Goal: Information Seeking & Learning: Find specific fact

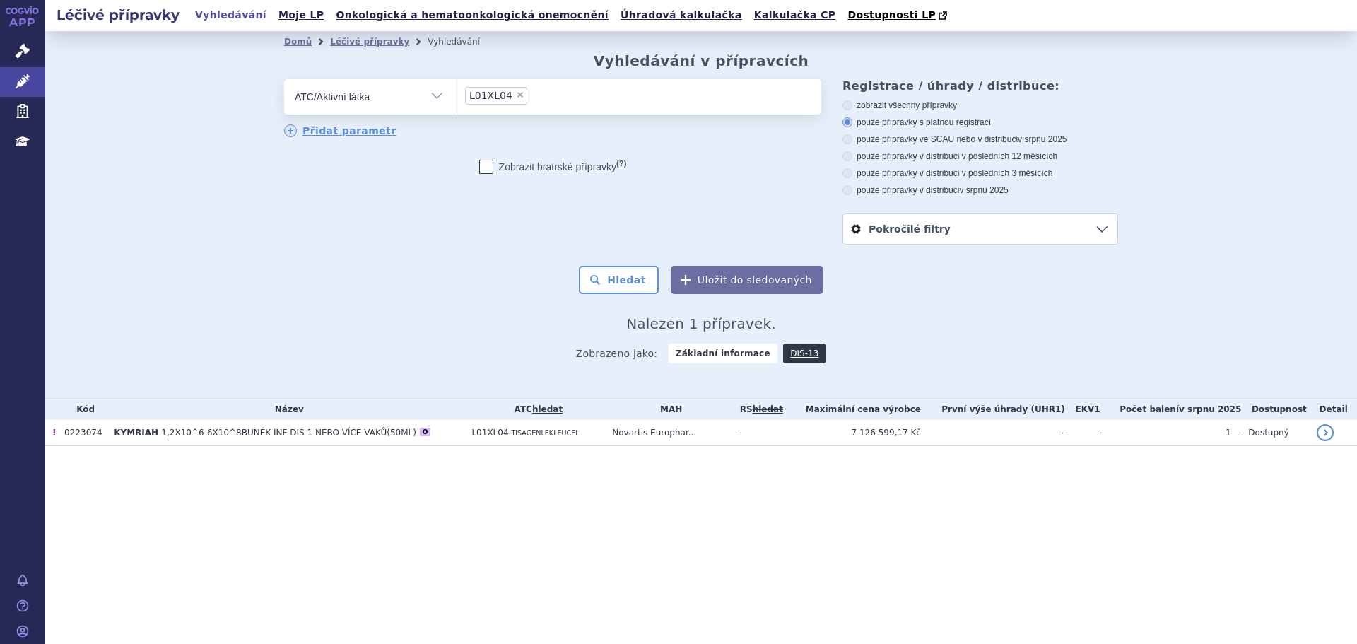
click at [516, 94] on span "×" at bounding box center [520, 94] width 8 height 8
click at [454, 94] on select "L01XL04" at bounding box center [454, 95] width 1 height 35
select select
click at [431, 103] on select "Vše Přípravek/SUKL kód MAH VPOIS ATC/Aktivní látka Léková forma Síla" at bounding box center [369, 95] width 170 height 32
select select "filter-all"
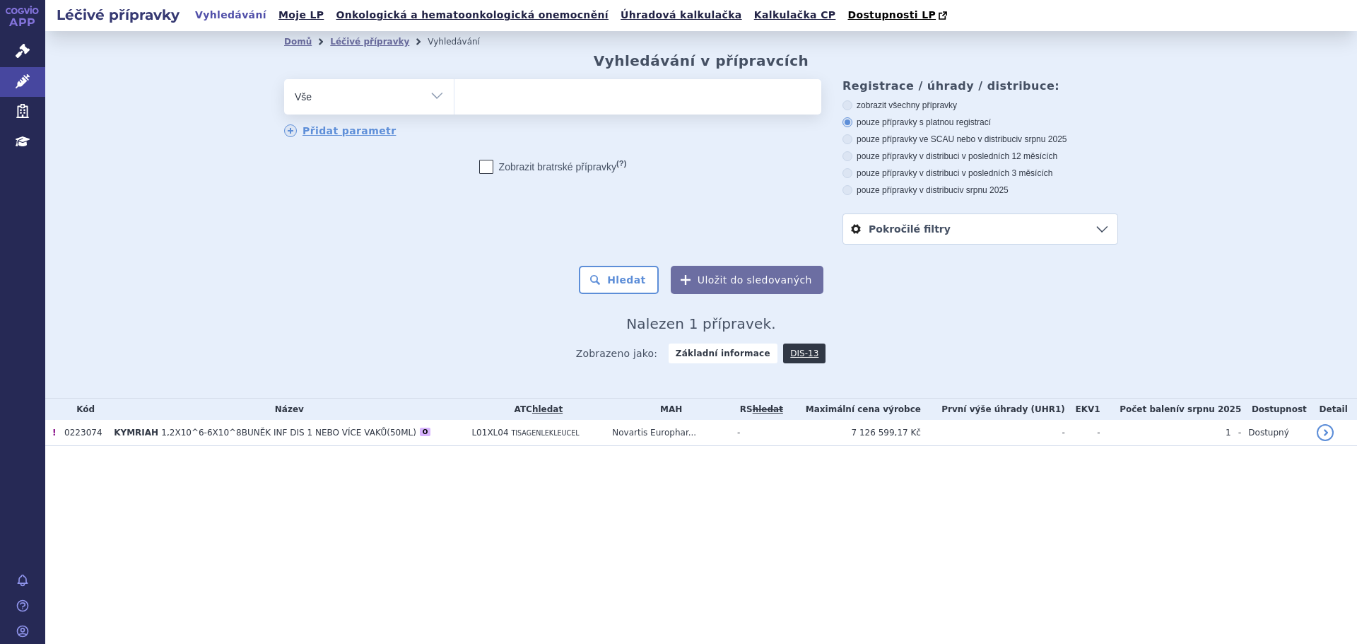
click at [284, 80] on select "Vše Přípravek/SUKL kód MAH VPOIS ATC/Aktivní látka Léková forma Síla" at bounding box center [369, 95] width 170 height 32
click at [508, 93] on ul at bounding box center [637, 94] width 367 height 30
click at [454, 93] on select at bounding box center [454, 95] width 1 height 35
type input "ebe"
type input "ebec"
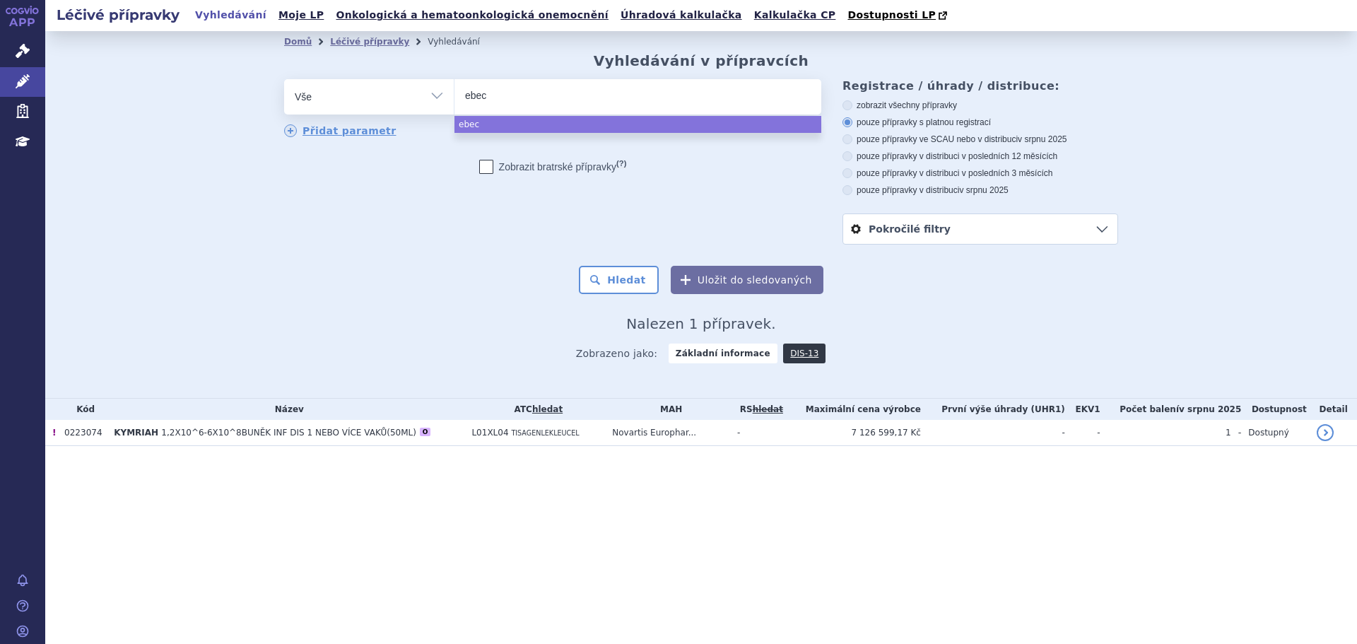
type input "ebecm"
type input "ebecma"
drag, startPoint x: 532, startPoint y: 95, endPoint x: 389, endPoint y: 99, distance: 143.5
click at [389, 99] on div "odstranit Vše Přípravek/SUKL kód MAH VPOIS ATC/Aktivní látka" at bounding box center [552, 96] width 537 height 35
click at [519, 95] on ul "ebecma" at bounding box center [637, 94] width 367 height 30
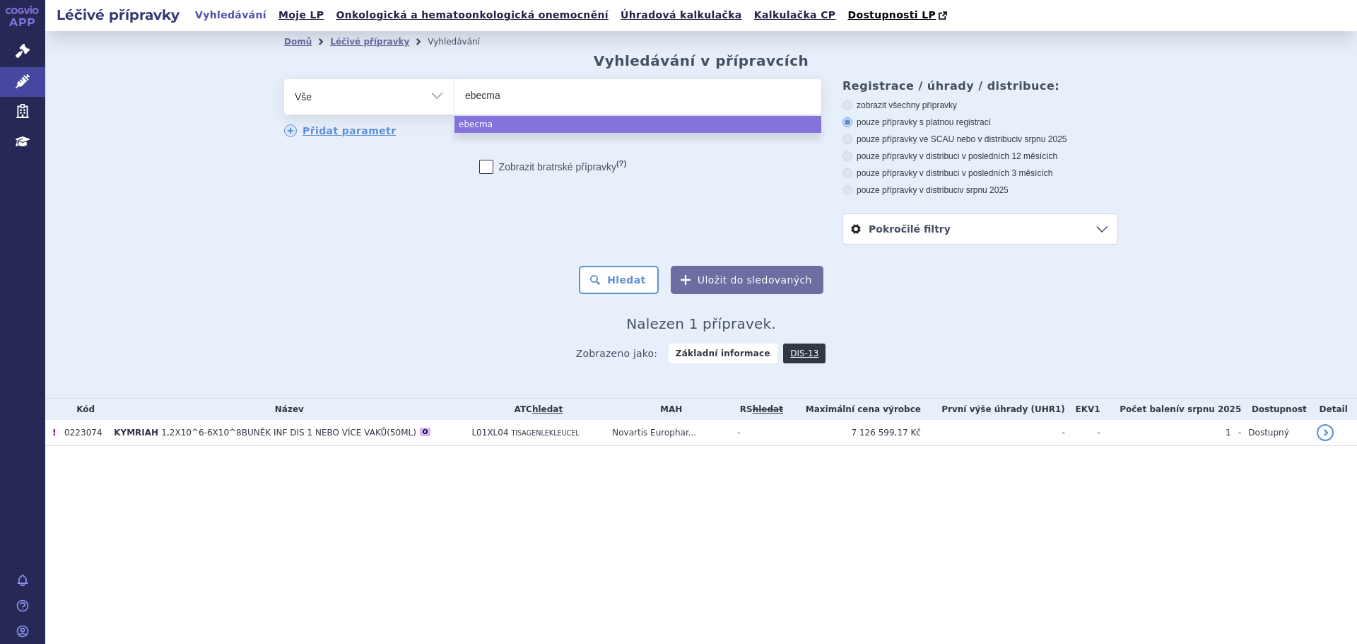
click at [454, 95] on select "ebecma" at bounding box center [454, 95] width 1 height 35
select select "ebecma"
click at [512, 95] on span "×" at bounding box center [516, 94] width 8 height 8
click at [454, 95] on select "ebecma" at bounding box center [454, 95] width 1 height 35
select select
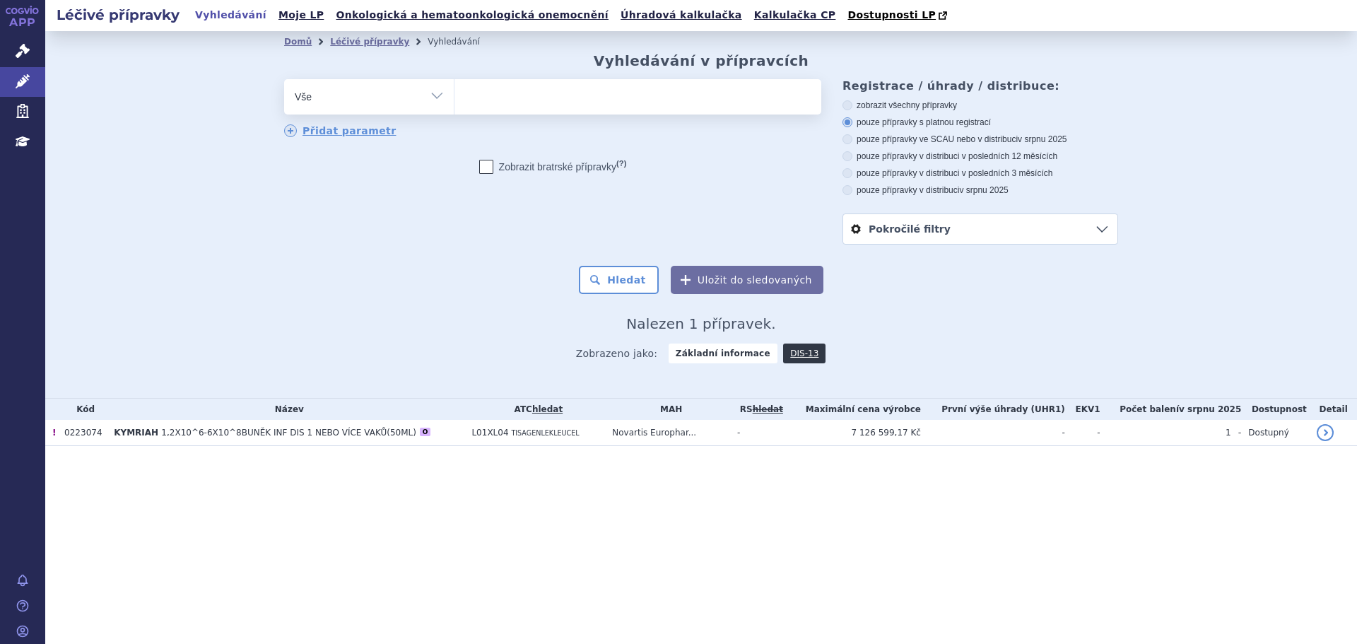
type input "a"
type input "ab"
type input "abe"
type input "abecm"
type input "abecma"
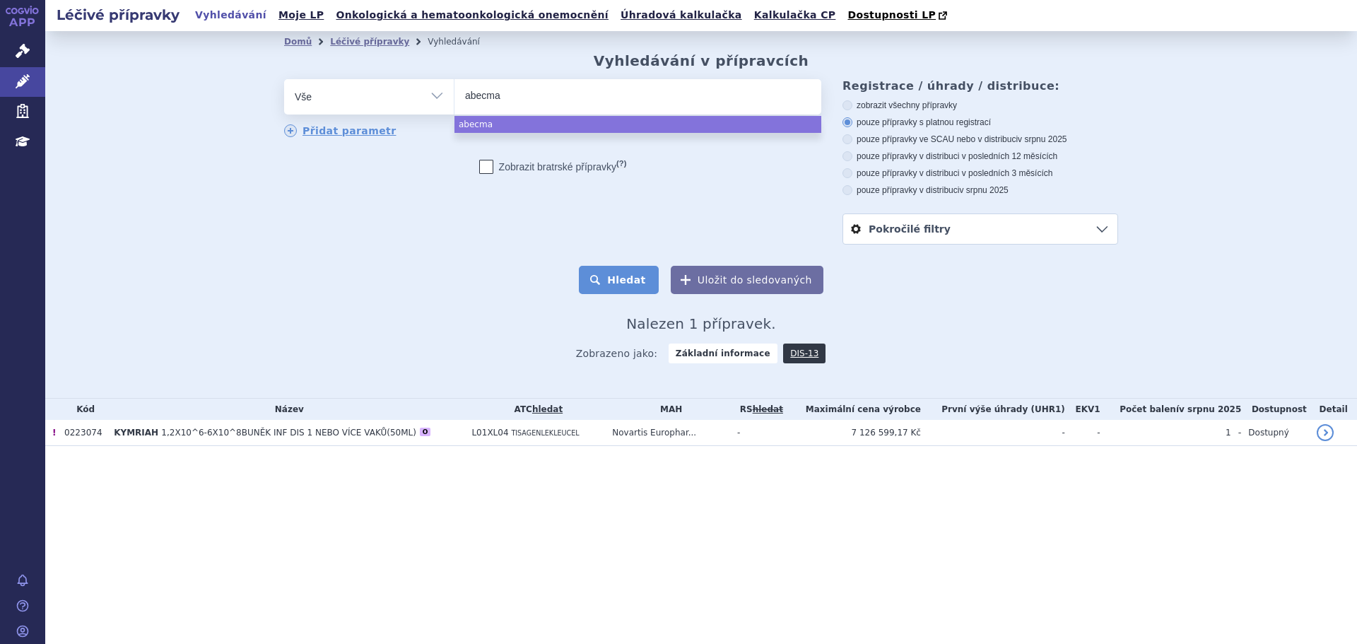
select select "abecma"
click at [622, 285] on button "Hledat" at bounding box center [619, 280] width 80 height 28
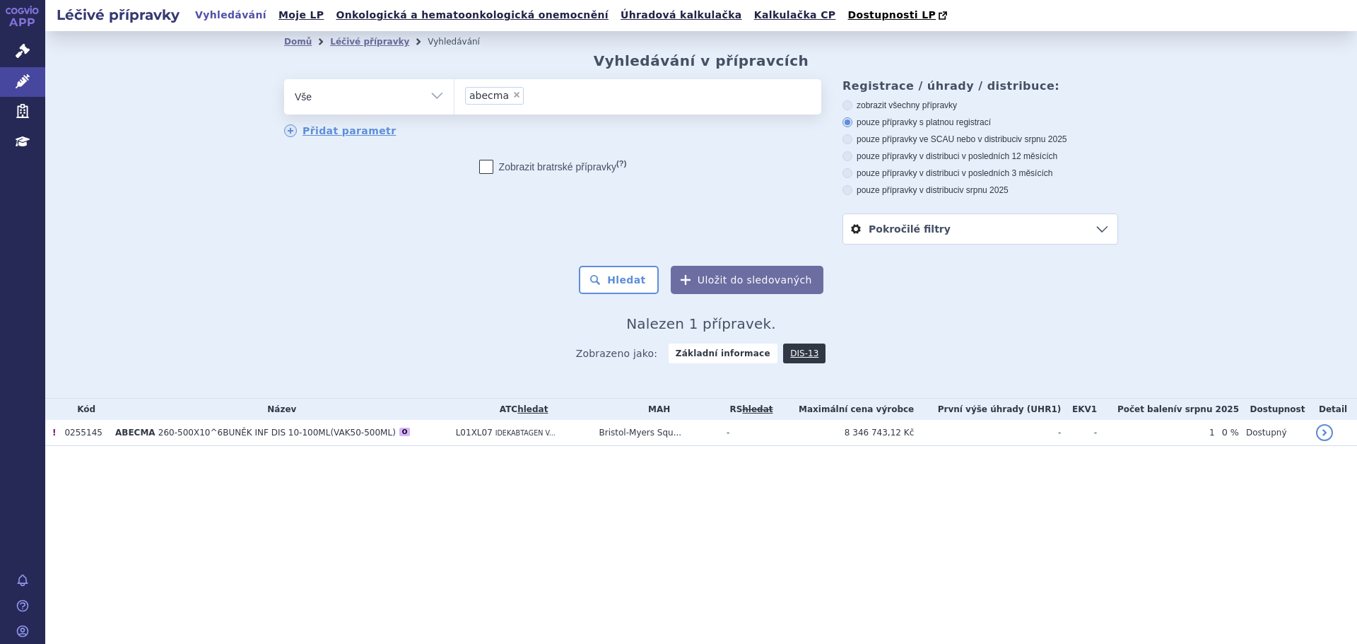
click at [512, 95] on span "×" at bounding box center [516, 94] width 8 height 8
click at [454, 95] on select "abecma" at bounding box center [454, 95] width 1 height 35
select select
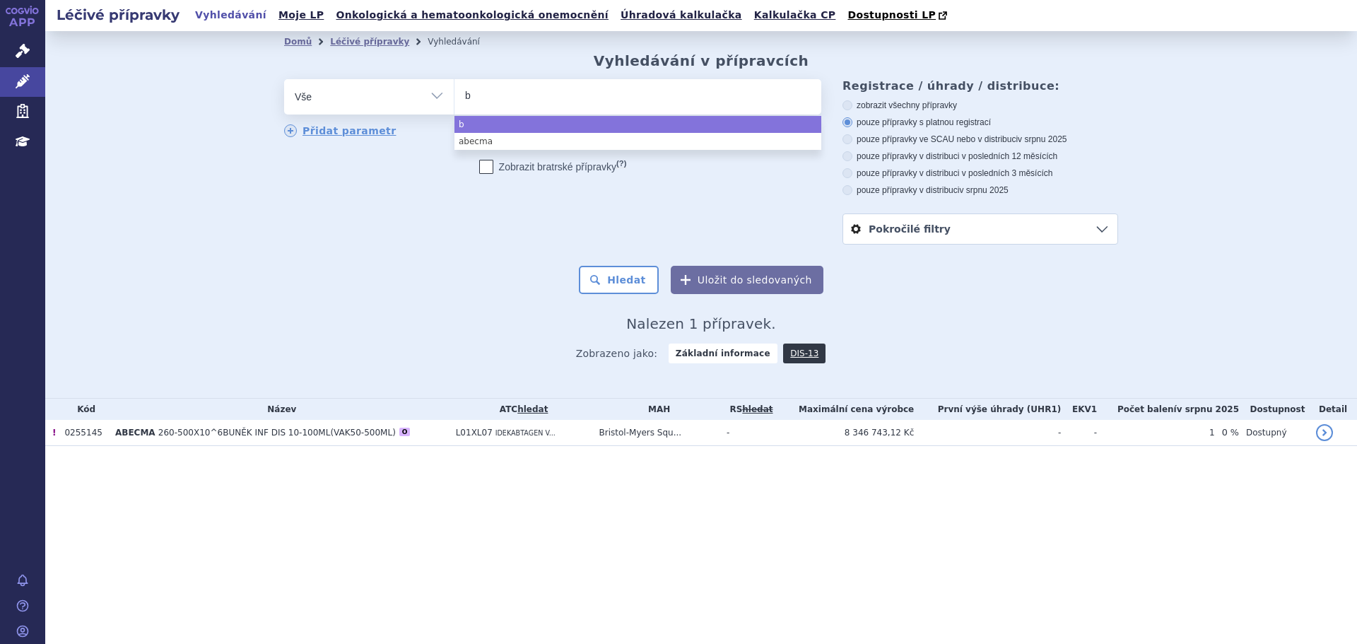
type input "br"
type input "brey"
type input "breyan"
type input "breyanzi"
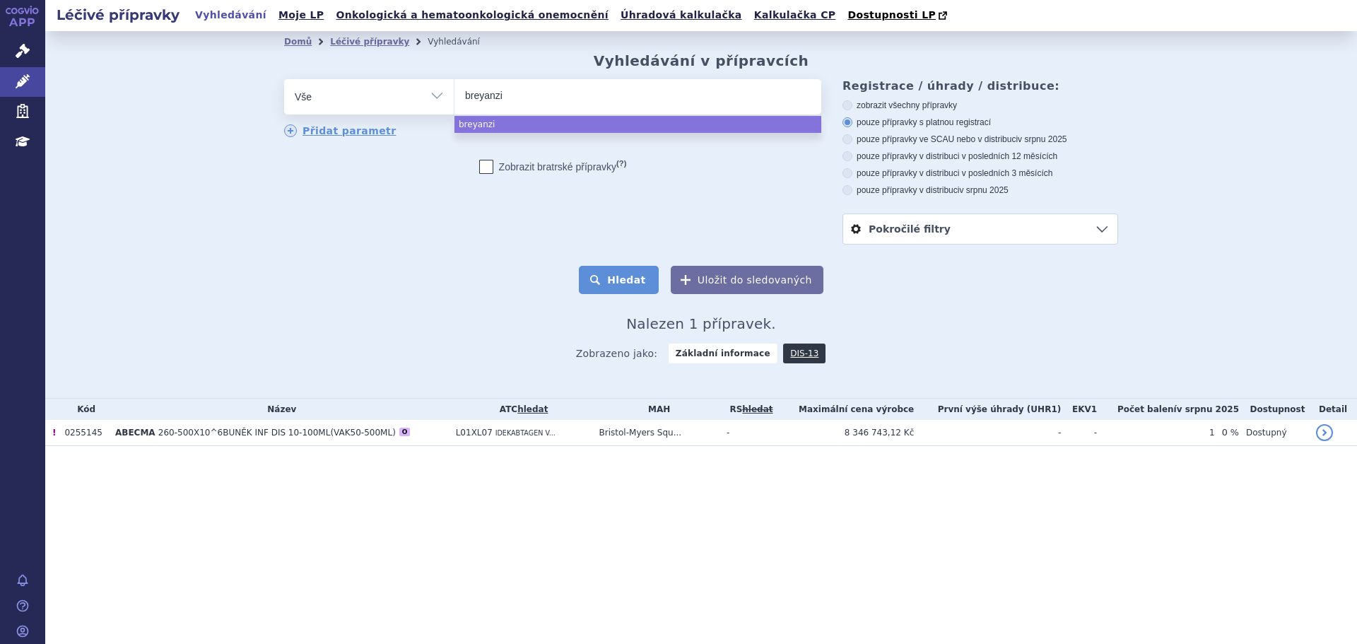
select select "breyanzi"
click at [614, 289] on button "Hledat" at bounding box center [619, 280] width 80 height 28
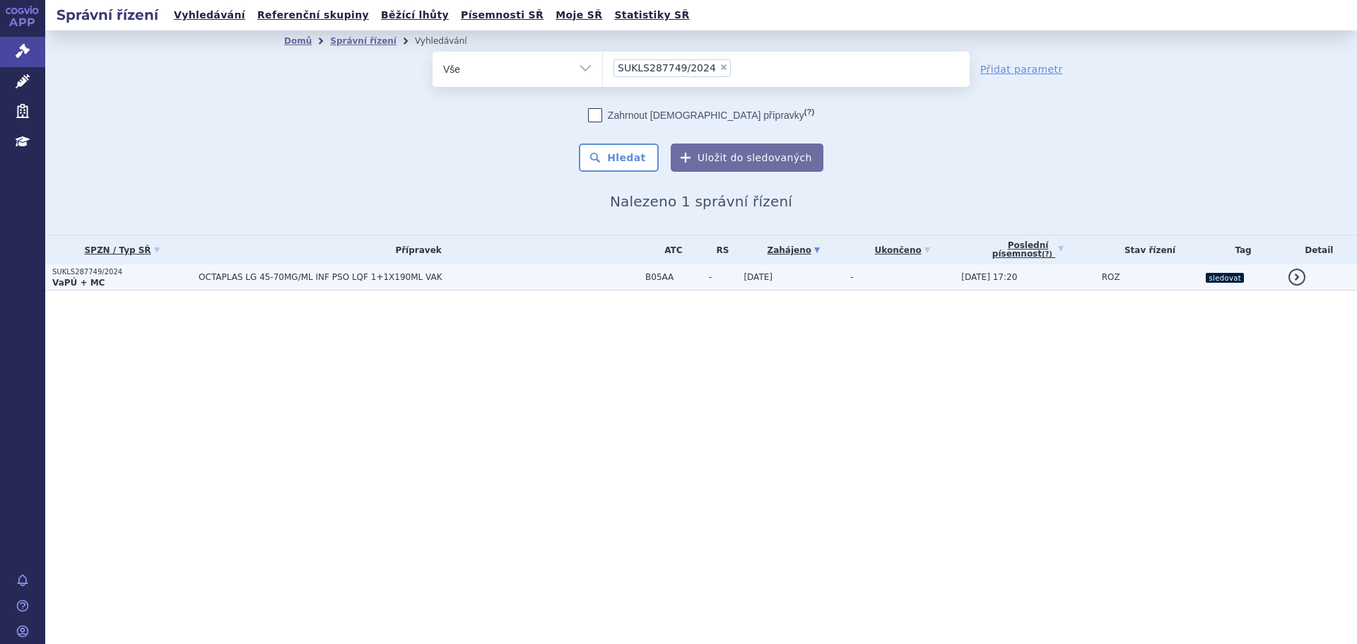
click at [537, 276] on span "OCTAPLAS LG 45-70MG/ML INF PSO LQF 1+1X190ML VAK" at bounding box center [375, 277] width 353 height 10
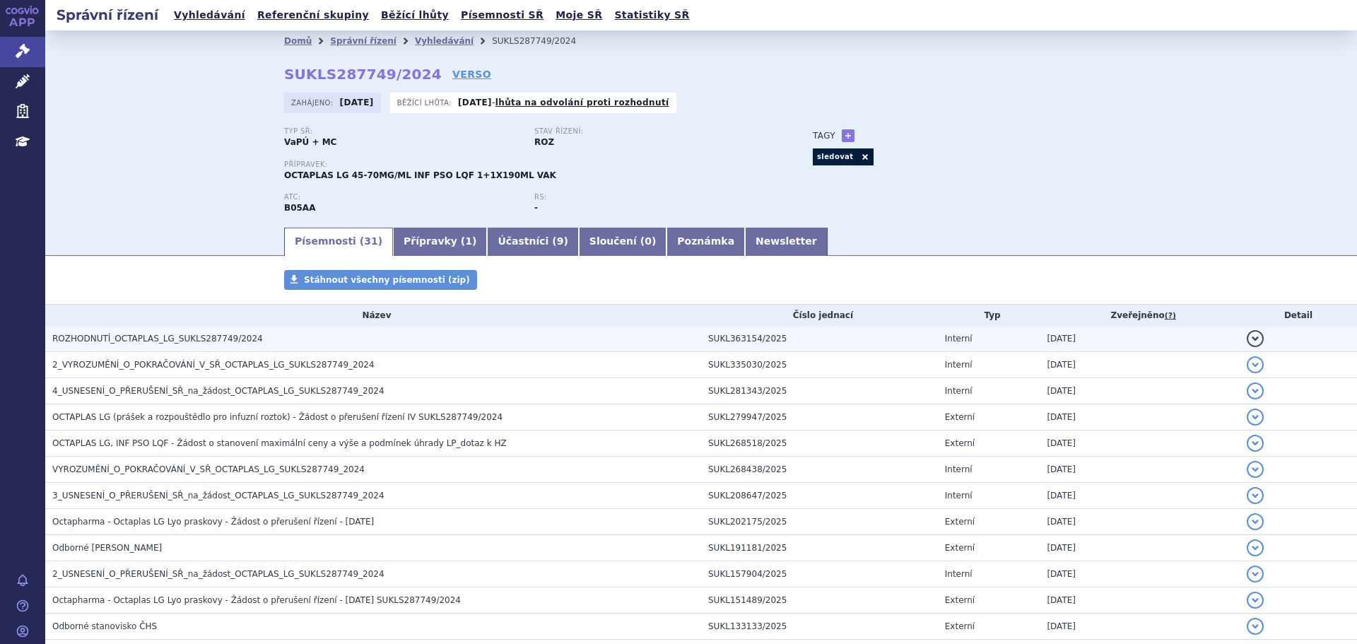
click at [353, 335] on h3 "ROZHODNUTÍ_OCTAPLAS_LG_SUKLS287749/2024" at bounding box center [376, 338] width 649 height 14
click at [347, 348] on td "ROZHODNUTÍ_OCTAPLAS_LG_SUKLS287749/2024" at bounding box center [373, 339] width 656 height 26
click at [216, 348] on td "ROZHODNUTÍ_OCTAPLAS_LG_SUKLS287749/2024" at bounding box center [373, 339] width 656 height 26
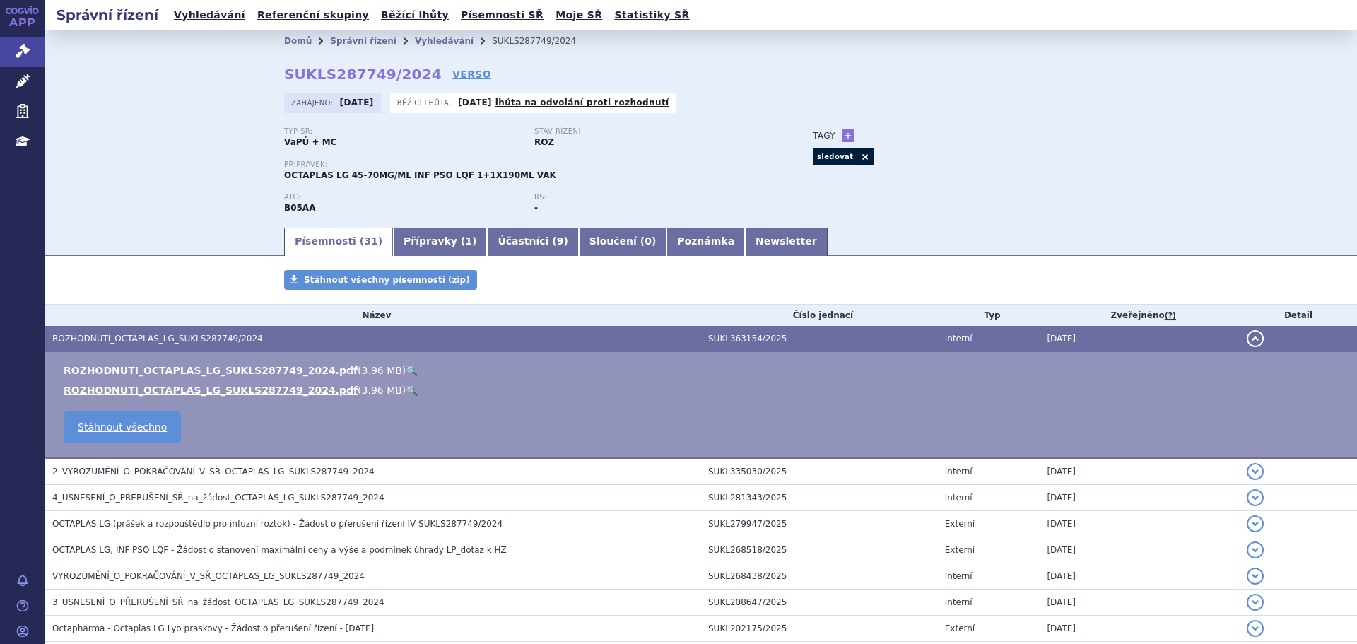
click at [406, 370] on link "🔍" at bounding box center [412, 370] width 12 height 11
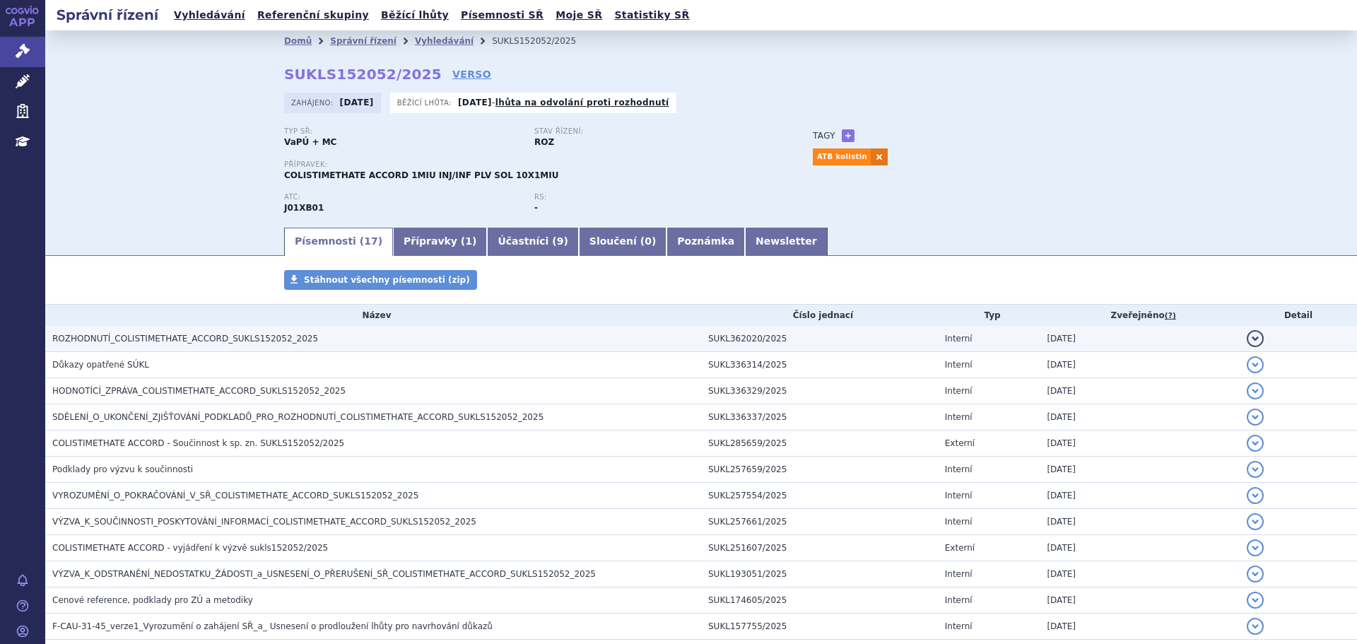
click at [190, 340] on span "ROZHODNUTÍ_COLISTIMETHATE_ACCORD_SUKLS152052_2025" at bounding box center [185, 339] width 266 height 10
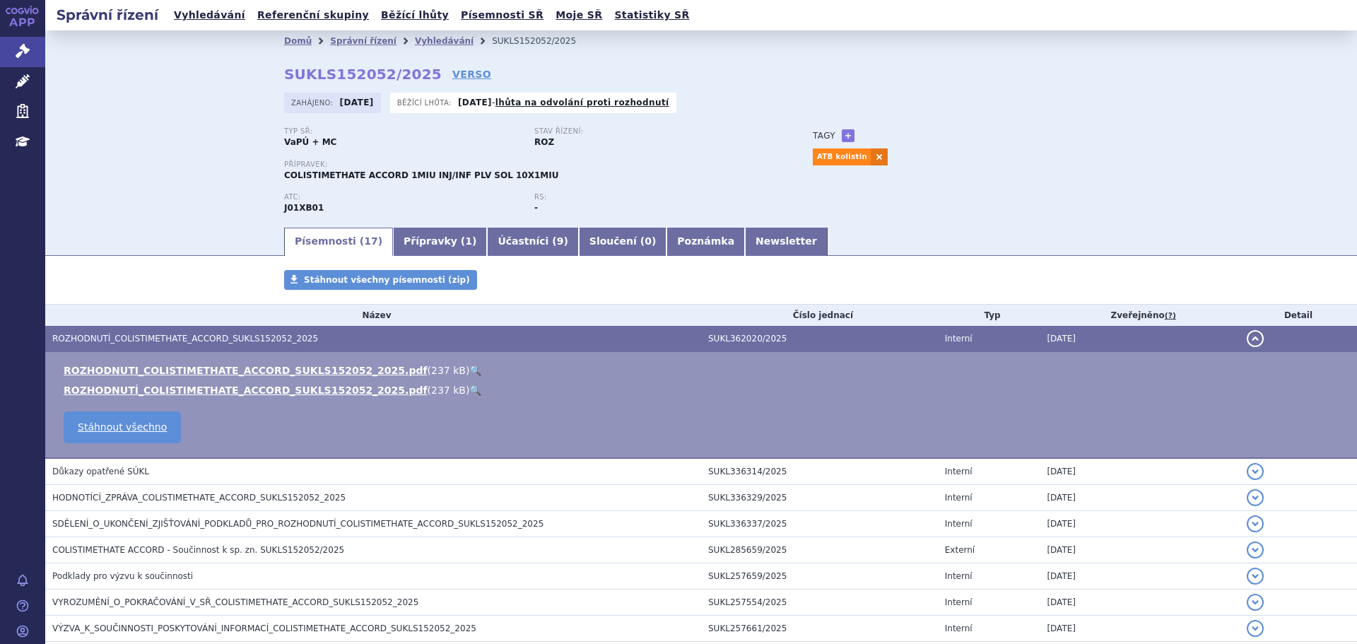
click at [469, 374] on link "🔍" at bounding box center [475, 370] width 12 height 11
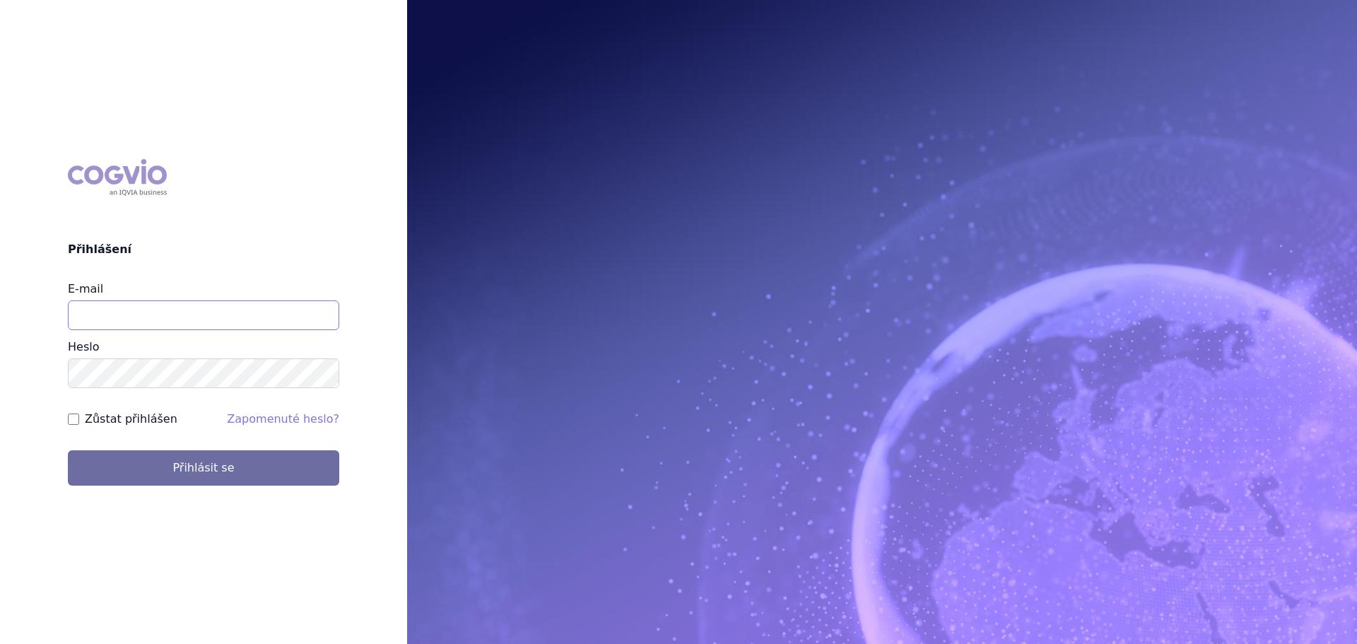
click at [196, 316] on input "E-mail" at bounding box center [203, 315] width 271 height 30
type input "veronika.damborska@vzp.cz"
click at [68, 450] on button "Přihlásit se" at bounding box center [203, 467] width 271 height 35
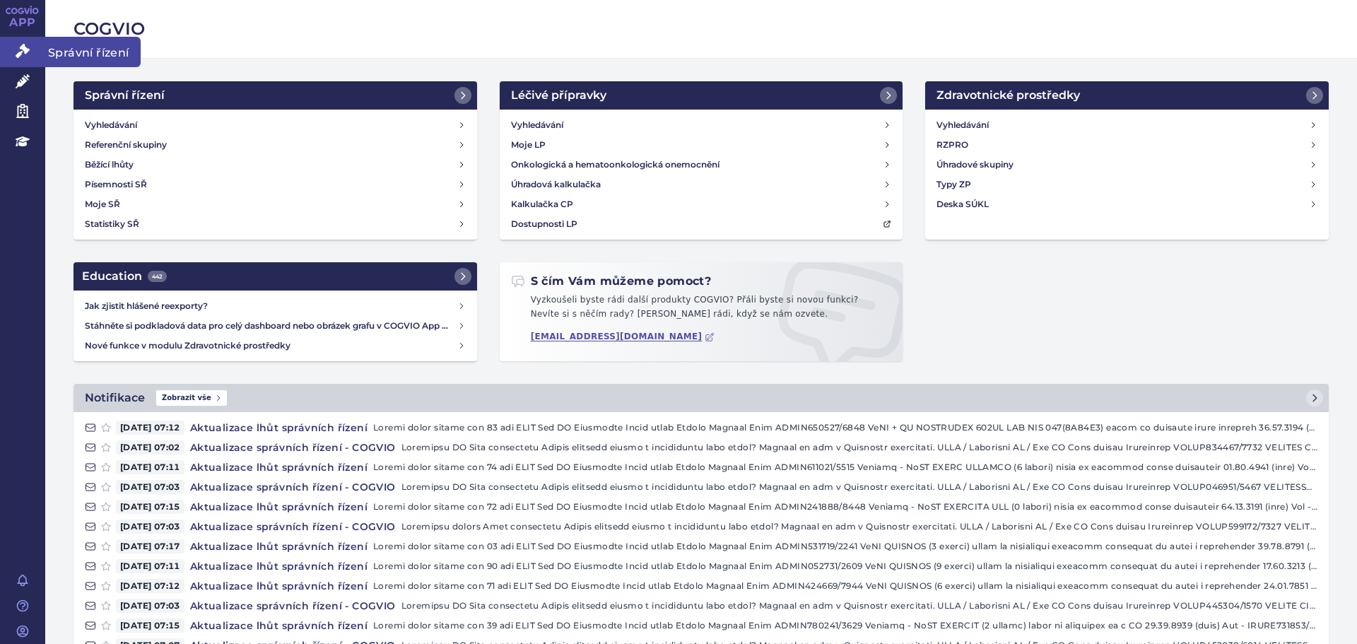
click at [23, 56] on icon at bounding box center [23, 51] width 14 height 14
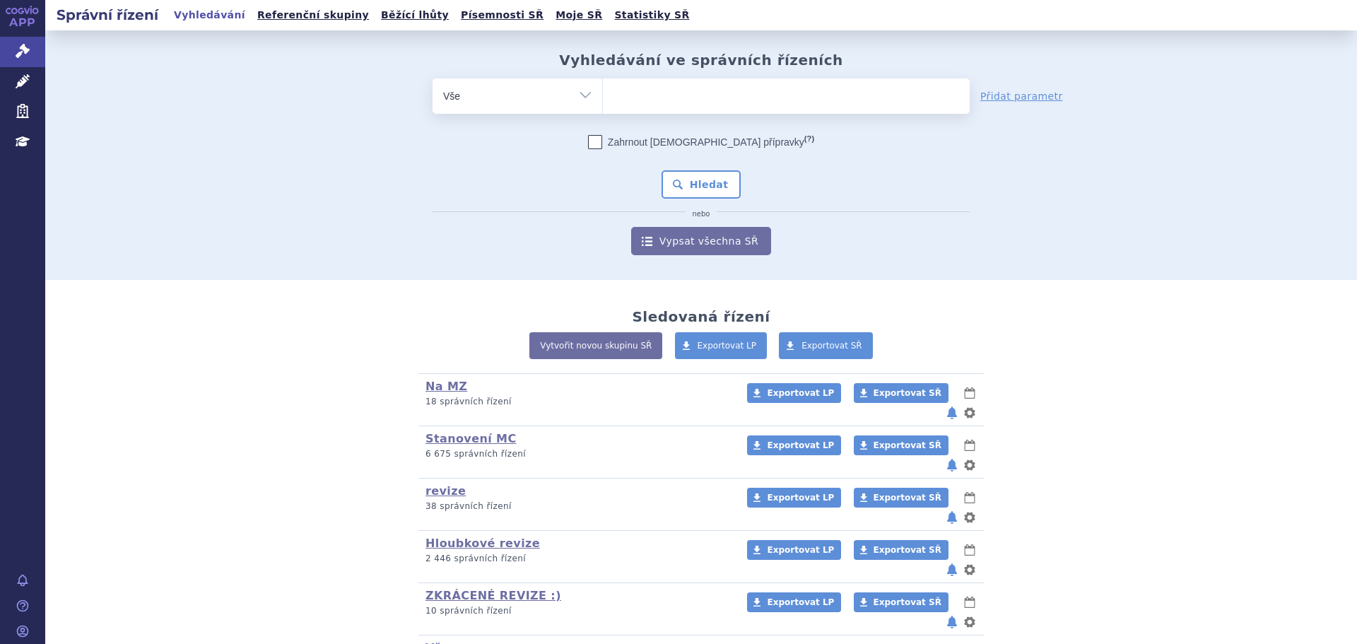
drag, startPoint x: 463, startPoint y: 90, endPoint x: 471, endPoint y: 98, distance: 11.5
click at [463, 90] on select "Vše Spisová značka Typ SŘ Přípravek/SUKL kód Účastník/Držitel" at bounding box center [517, 94] width 170 height 32
select select "filter-vpois-company"
click at [432, 78] on select "Vše Spisová značka Typ SŘ Přípravek/SUKL kód Účastník/Držitel" at bounding box center [517, 94] width 170 height 32
click at [632, 90] on ul at bounding box center [786, 93] width 367 height 30
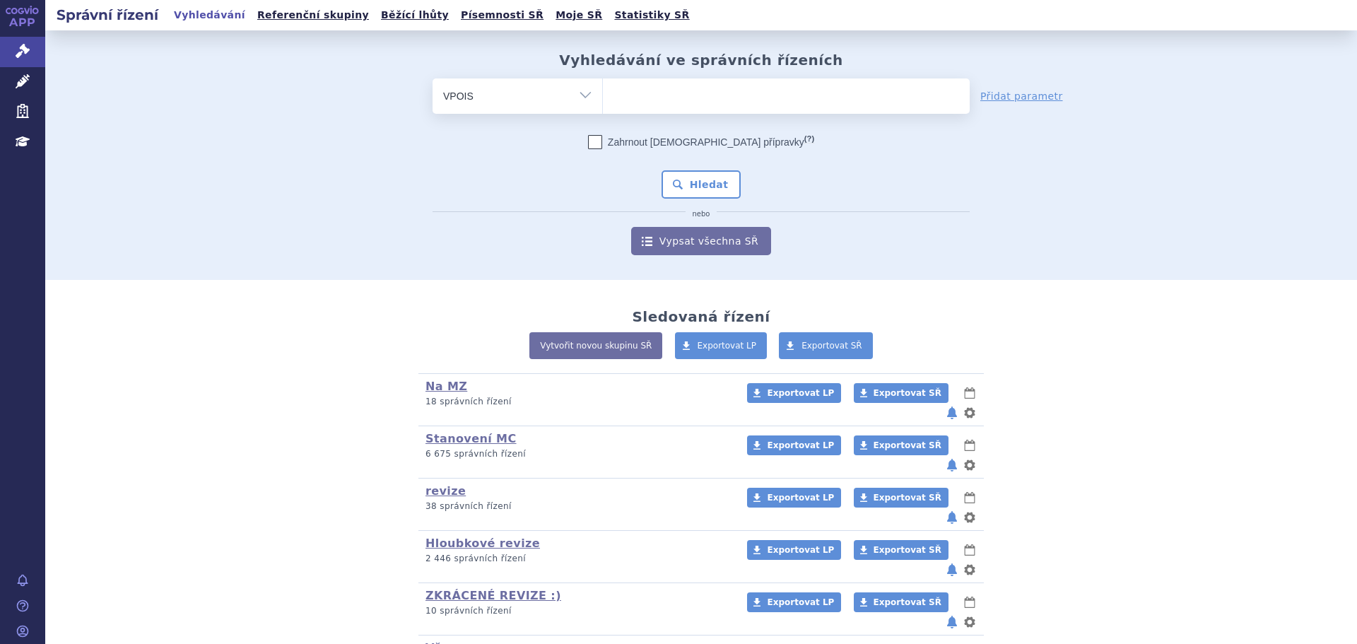
click at [603, 90] on select at bounding box center [602, 95] width 1 height 35
type input "kolistin"
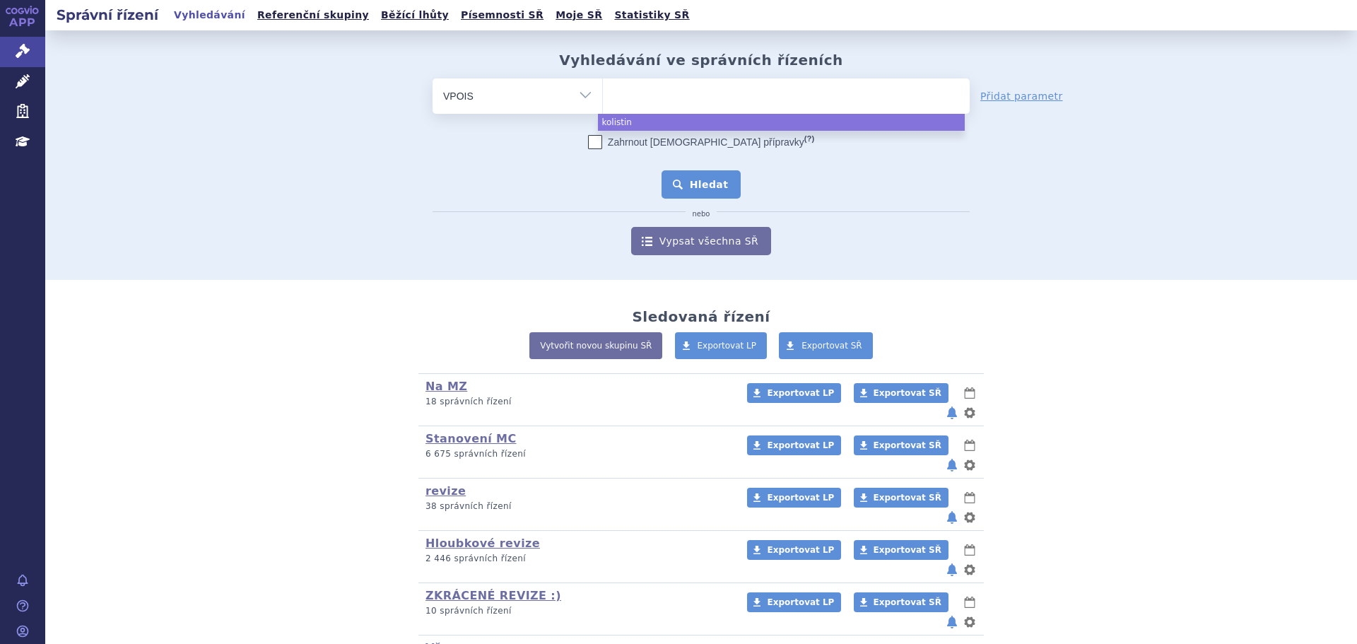
select select "kolistin"
click at [696, 199] on button "Hledat" at bounding box center [701, 184] width 80 height 28
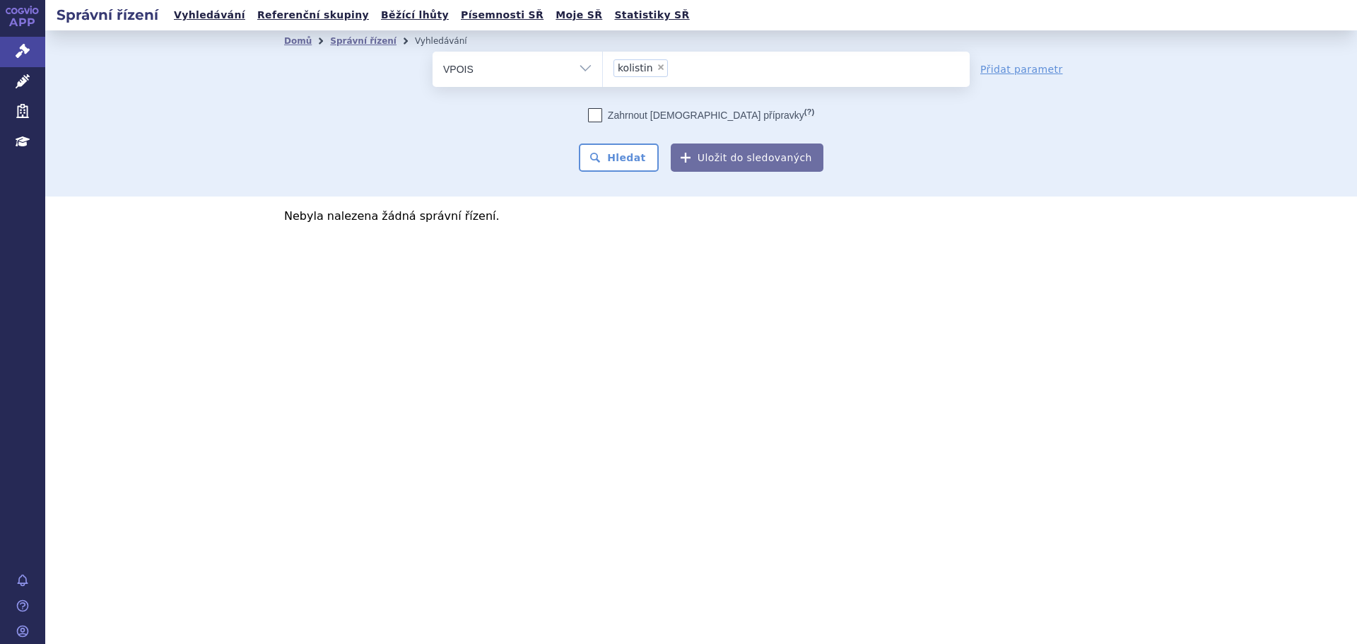
click at [485, 66] on select "Vše Spisová značka Typ SŘ Přípravek/SUKL kód Účastník/Držitel" at bounding box center [517, 68] width 170 height 32
click at [519, 64] on select "Vše Spisová značka Typ SŘ Přípravek/SUKL kód Účastník/Držitel" at bounding box center [517, 68] width 170 height 32
click at [530, 73] on select "Vše Spisová značka Typ SŘ Přípravek/SUKL kód Účastník/Držitel" at bounding box center [517, 68] width 170 height 32
click at [432, 52] on select "Vše Spisová značka Typ SŘ Přípravek/SUKL kód Účastník/Držitel" at bounding box center [517, 68] width 170 height 32
click at [570, 78] on select "Vše Spisová značka Typ SŘ Přípravek/SUKL kód Účastník/Držitel" at bounding box center [517, 68] width 170 height 32
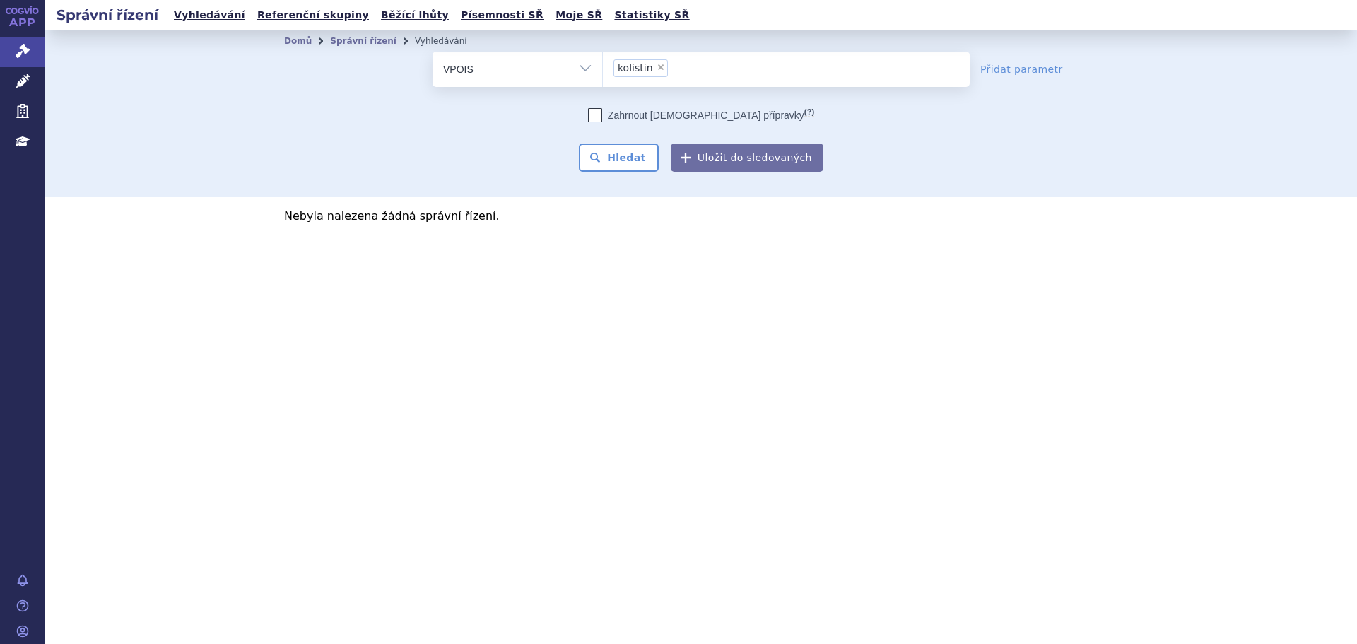
select select "filter-atc-group"
click at [432, 52] on select "Vše Spisová značka Typ SŘ Přípravek/SUKL kód Účastník/Držitel" at bounding box center [517, 68] width 170 height 32
click at [691, 68] on ul at bounding box center [786, 67] width 367 height 30
click at [603, 68] on select at bounding box center [602, 68] width 1 height 35
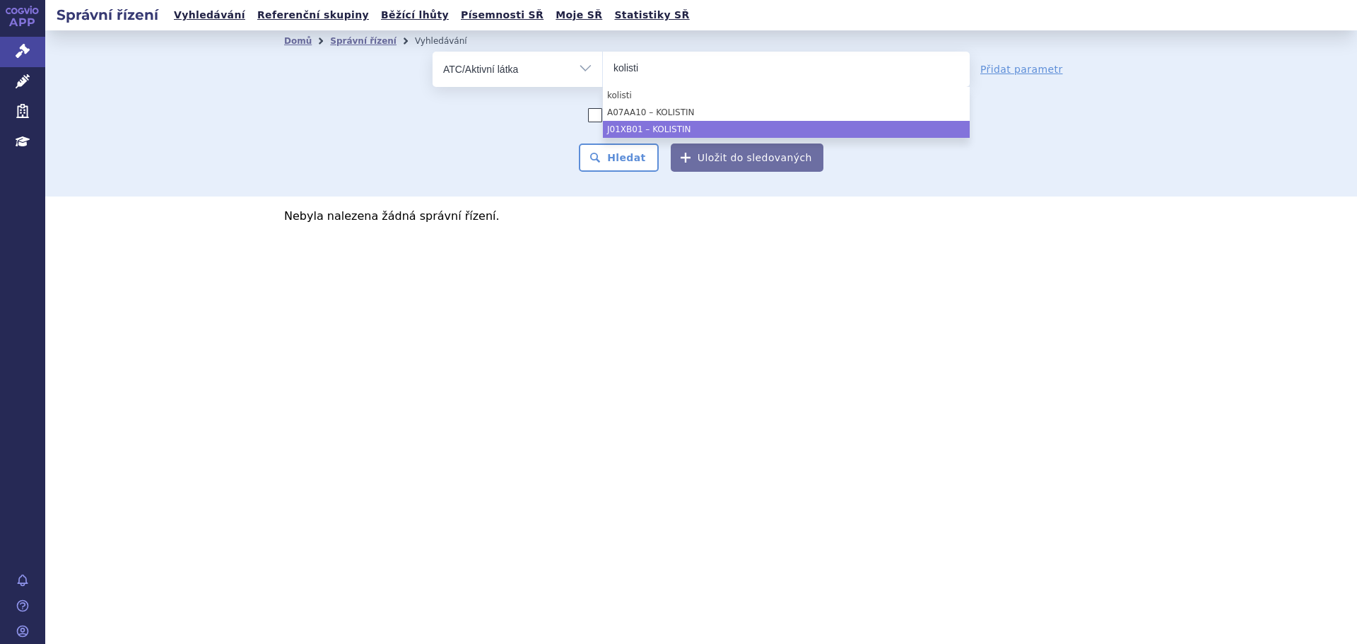
type input "kolisti"
select select "J01XB01"
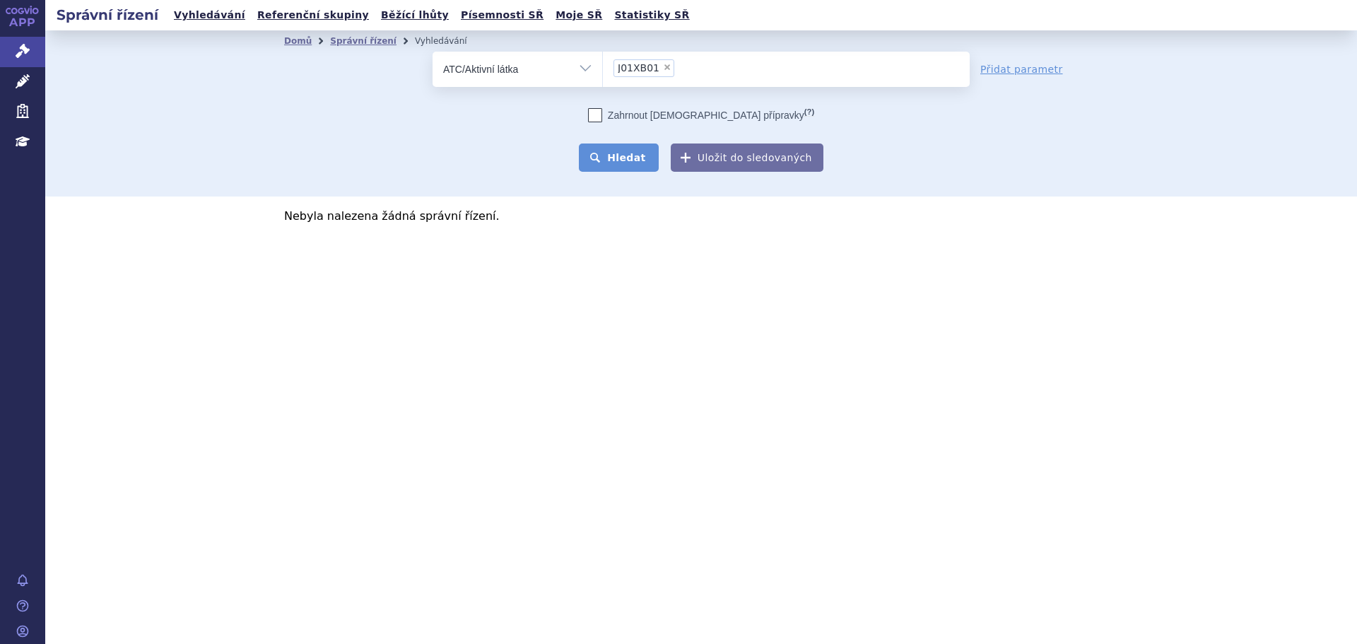
click at [614, 153] on button "Hledat" at bounding box center [619, 157] width 80 height 28
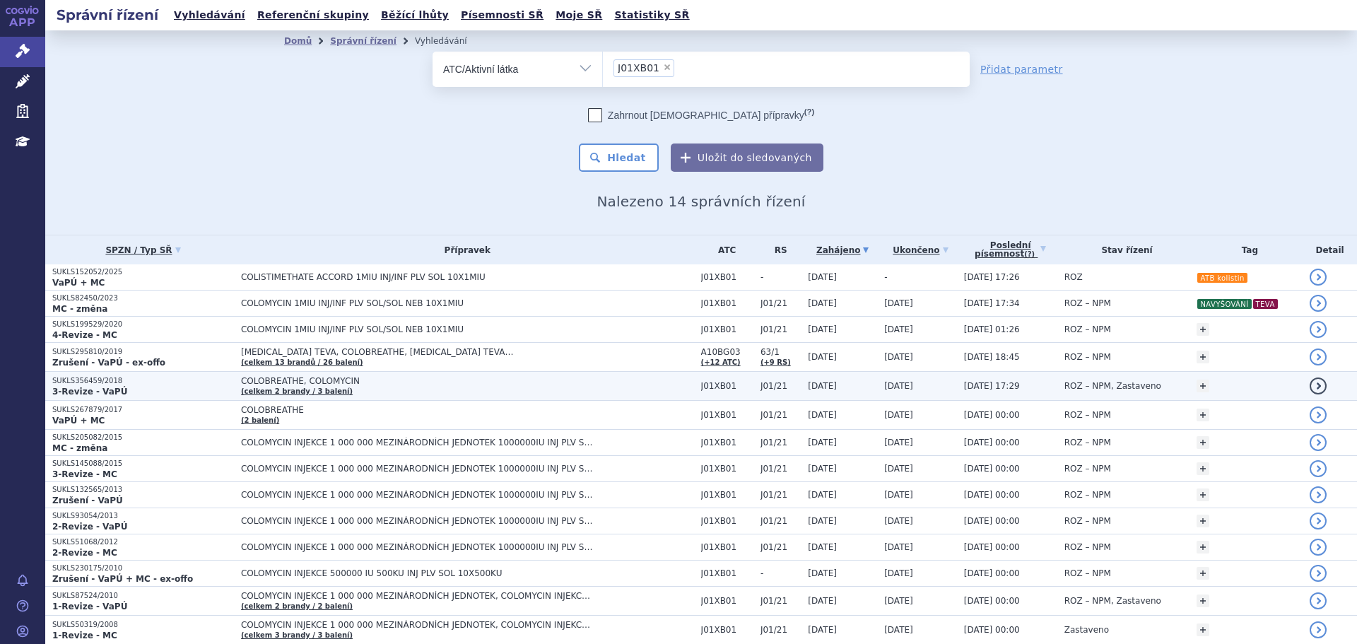
click at [141, 389] on p "3-Revize - VaPÚ" at bounding box center [143, 391] width 182 height 11
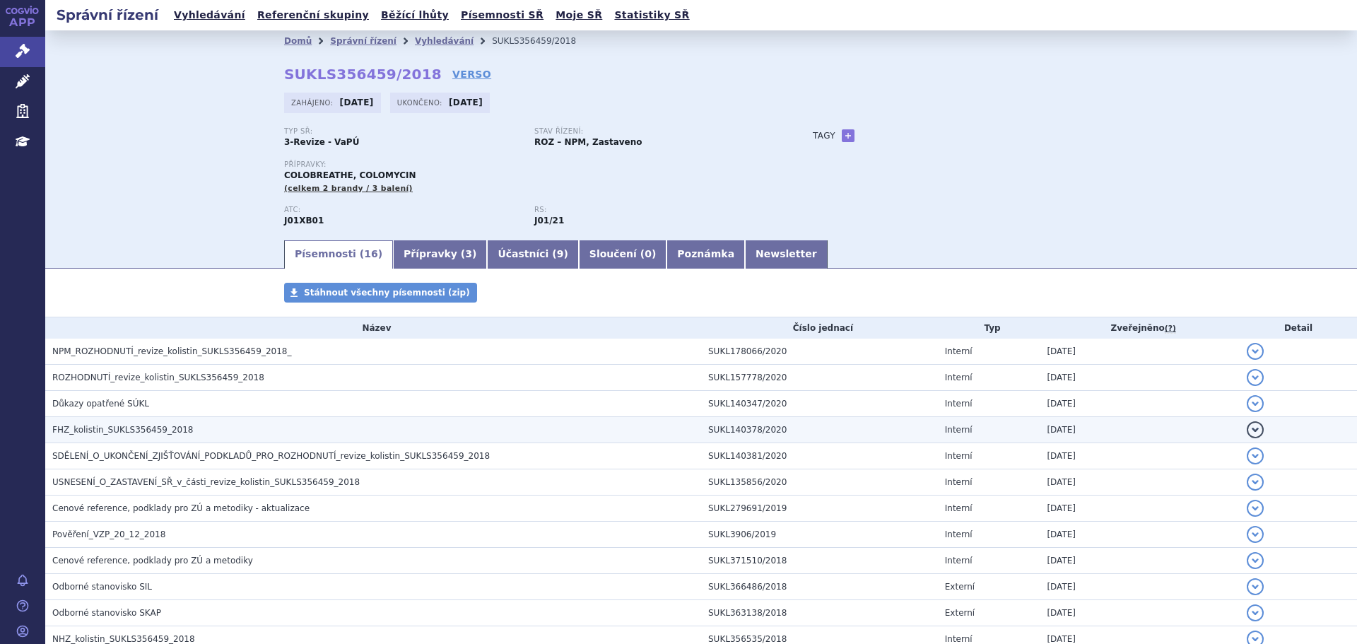
click at [131, 428] on span "FHZ_kolistin_SUKLS356459_2018" at bounding box center [122, 430] width 141 height 10
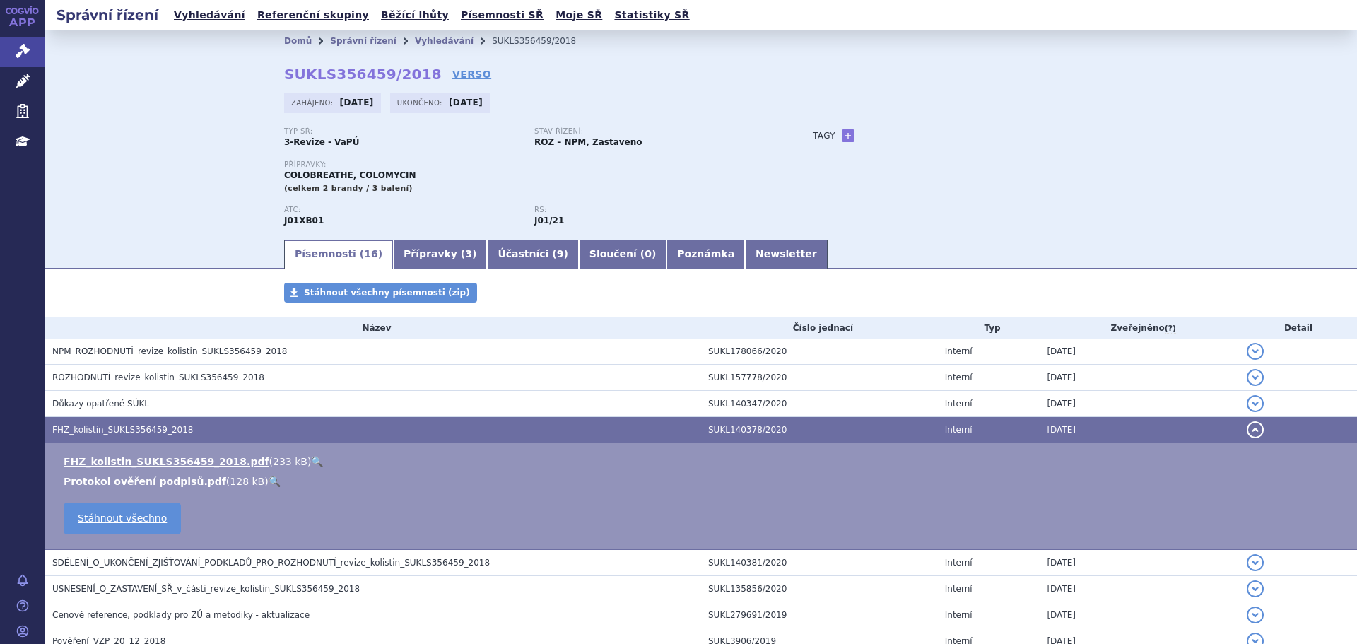
click at [311, 456] on link "🔍" at bounding box center [317, 461] width 12 height 11
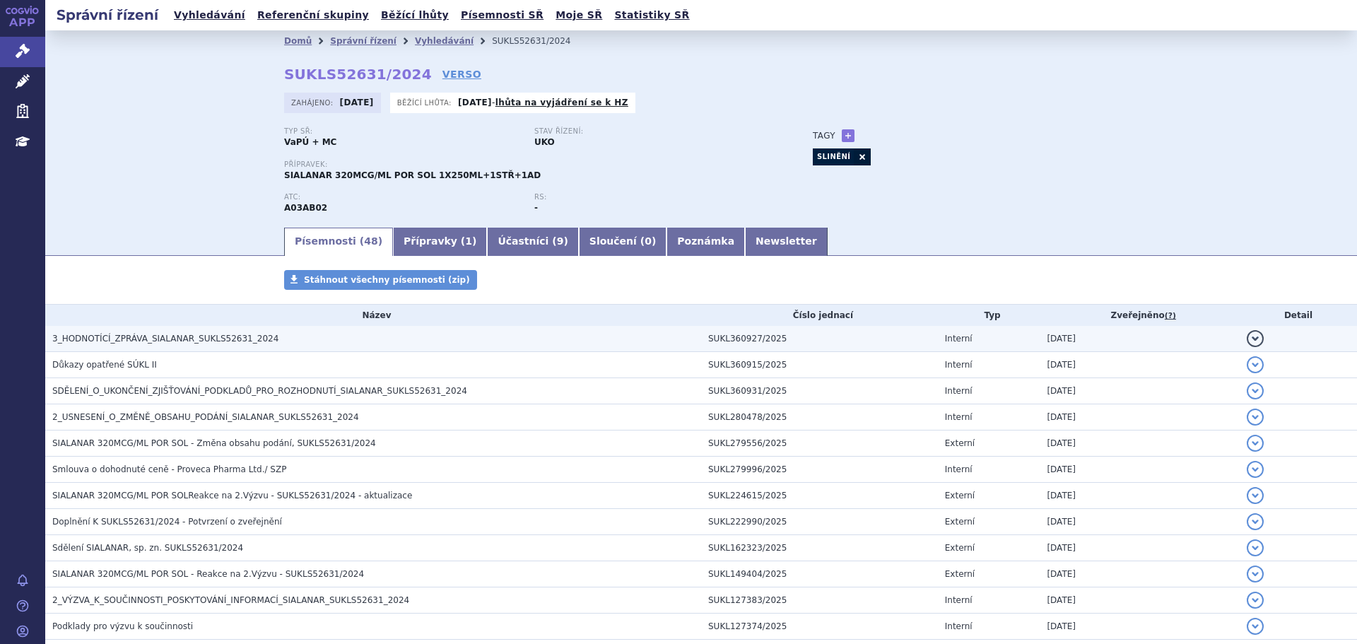
click at [177, 338] on span "3_HODNOTÍCÍ_ZPRÁVA_SIALANAR_SUKLS52631_2024" at bounding box center [165, 339] width 226 height 10
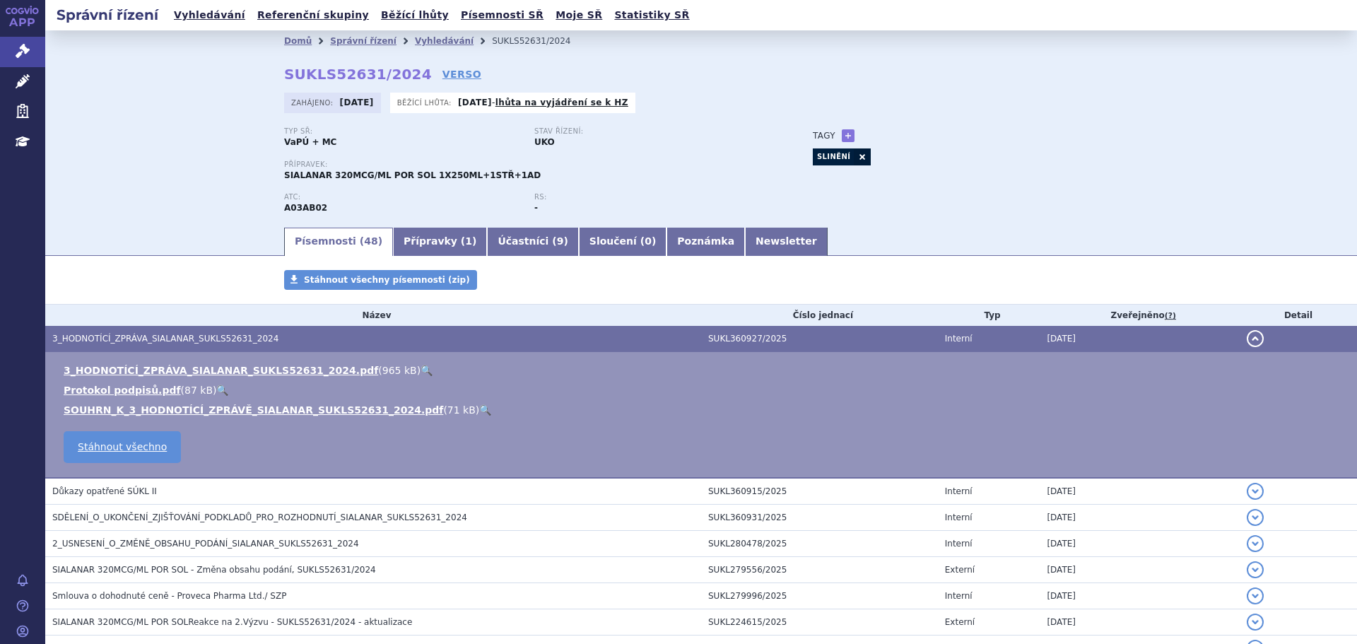
click at [420, 372] on link "🔍" at bounding box center [426, 370] width 12 height 11
